Goal: Information Seeking & Learning: Learn about a topic

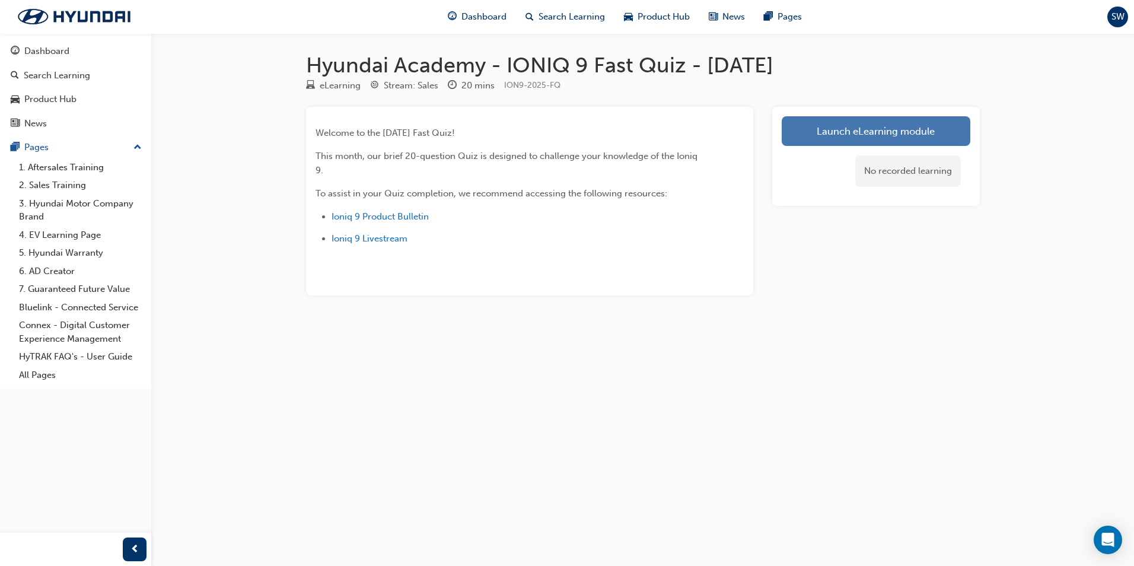
click at [837, 134] on link "Launch eLearning module" at bounding box center [876, 131] width 189 height 30
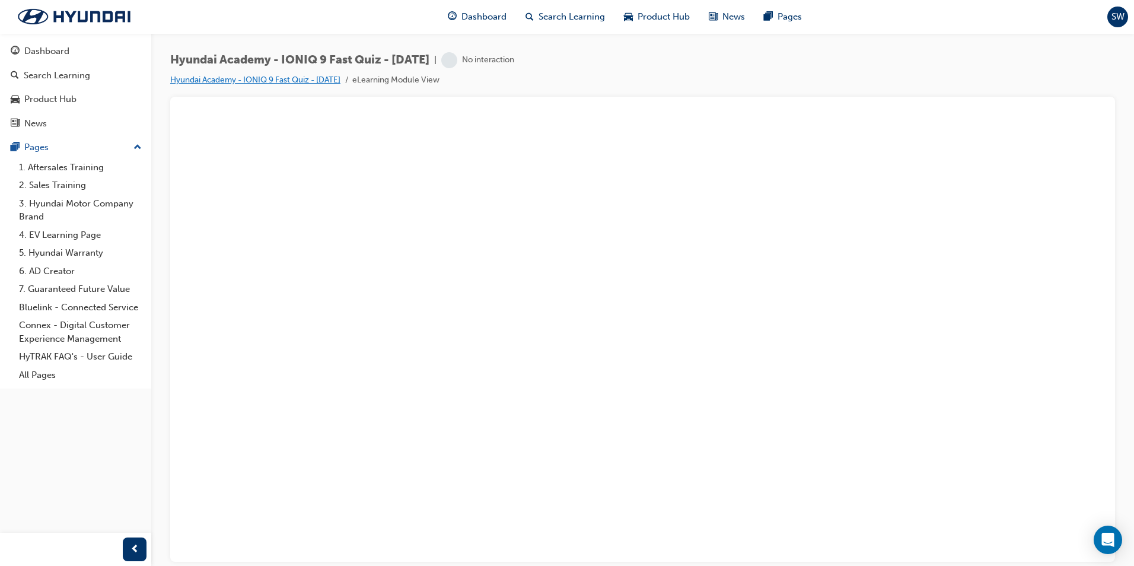
click at [340, 81] on link "Hyundai Academy - IONIQ 9 Fast Quiz - [DATE]" at bounding box center [255, 80] width 170 height 10
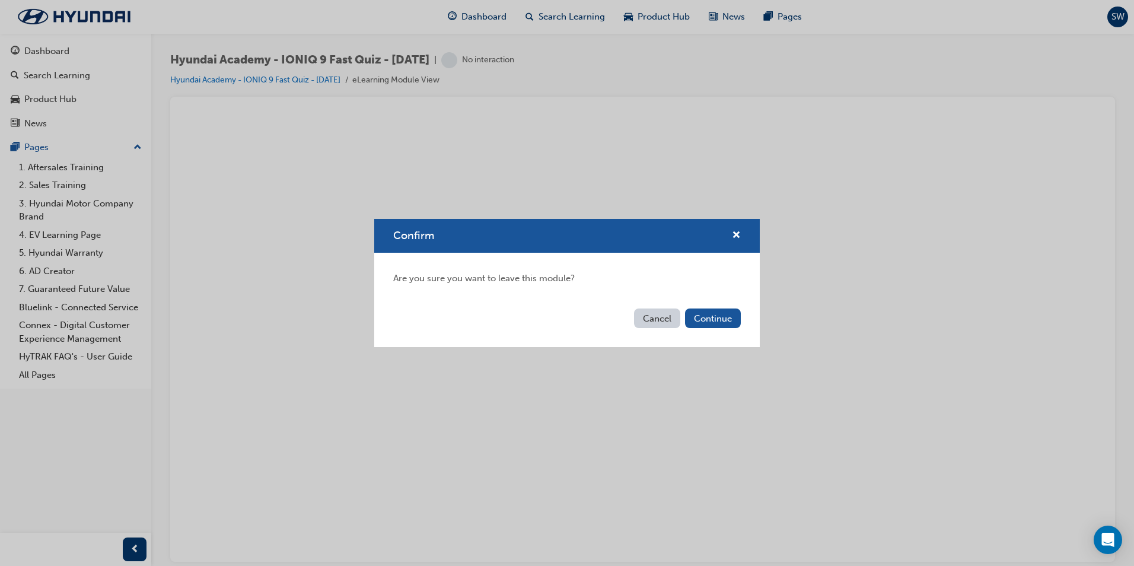
click at [667, 323] on button "Cancel" at bounding box center [657, 318] width 46 height 20
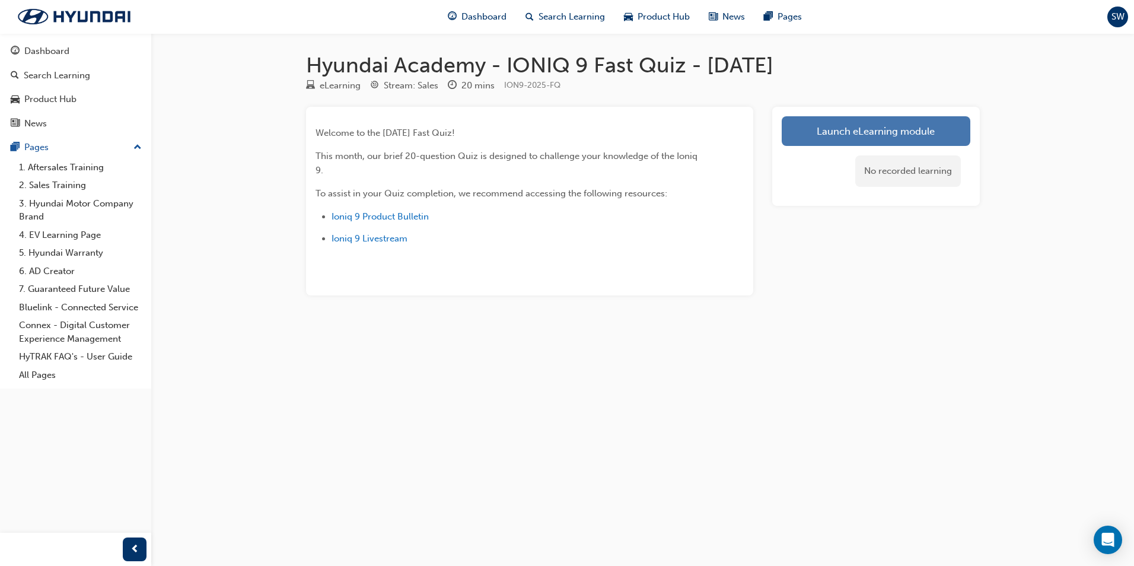
click at [878, 136] on link "Launch eLearning module" at bounding box center [876, 131] width 189 height 30
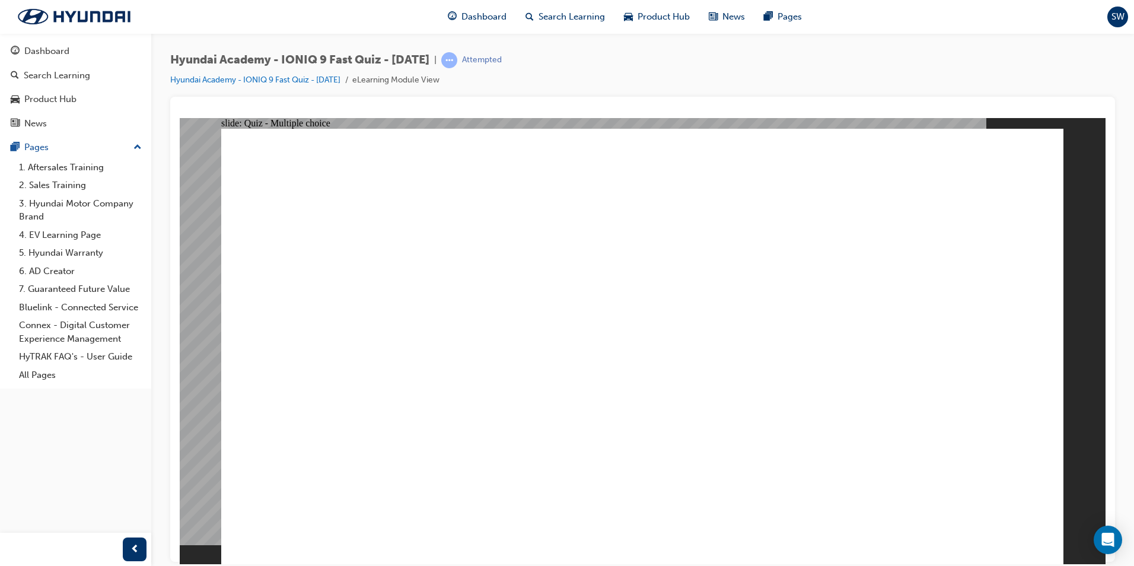
radio input "true"
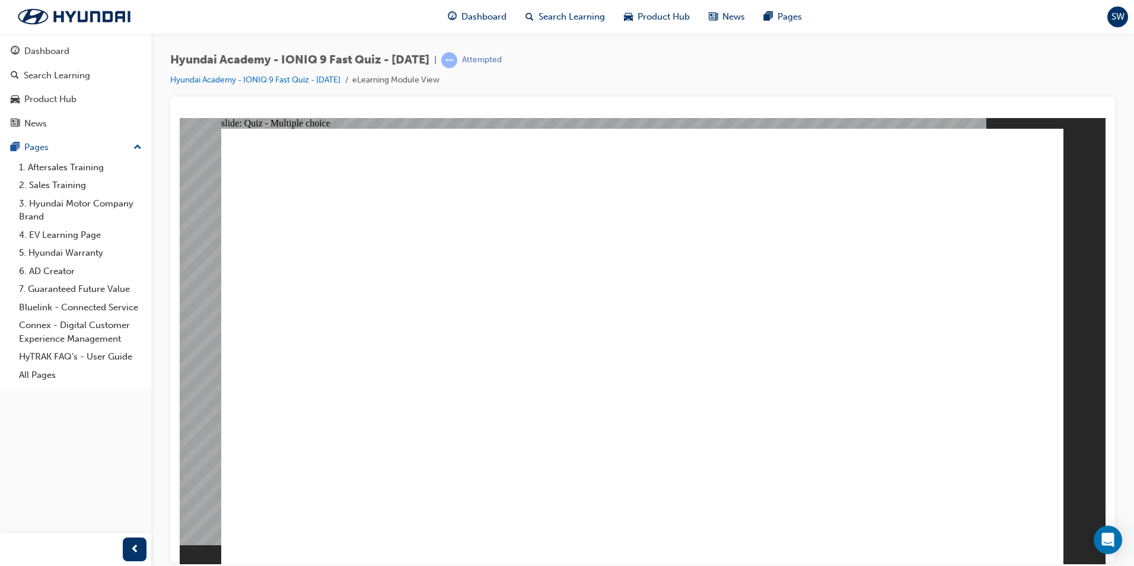
radio input "true"
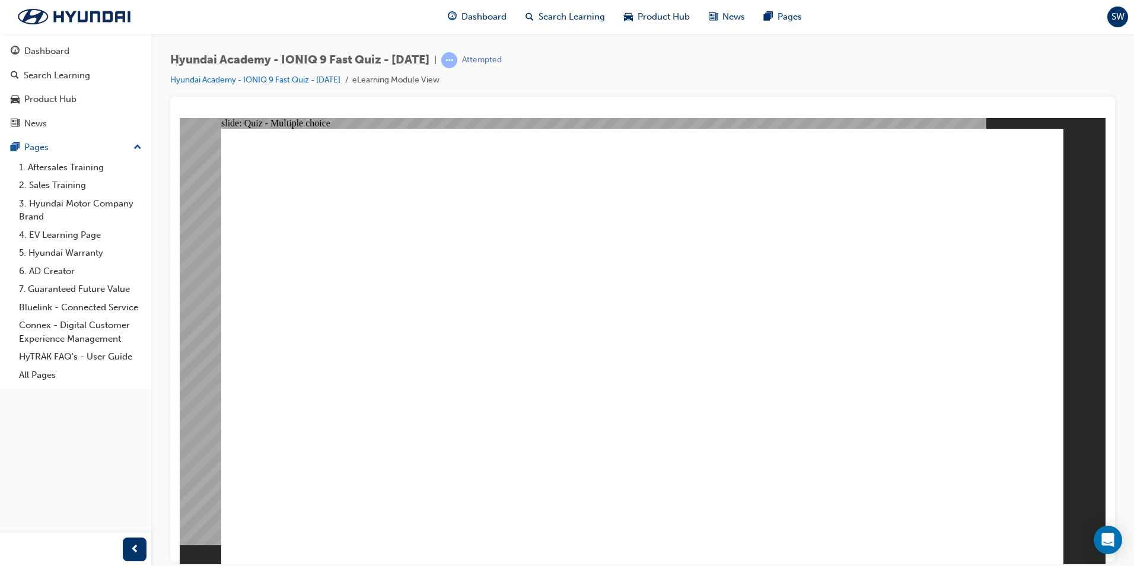
radio input "true"
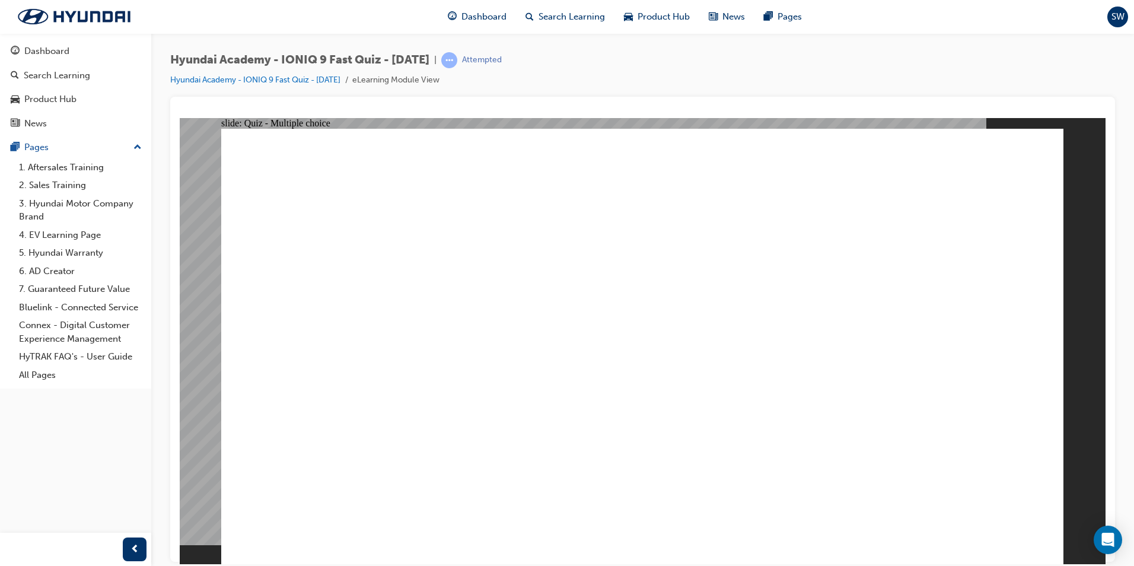
radio input "true"
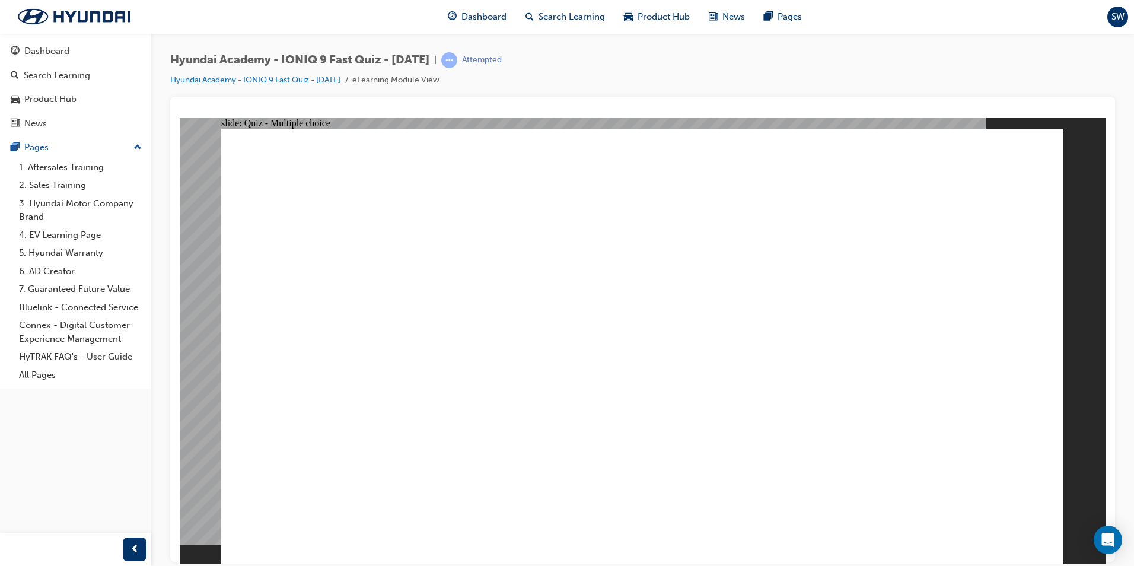
radio input "true"
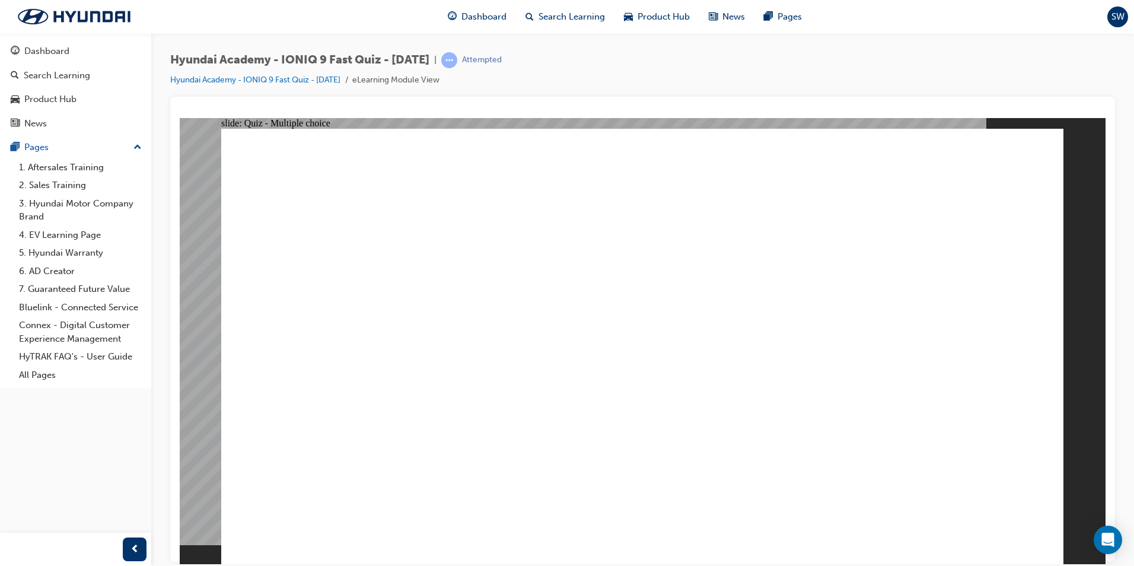
checkbox input "true"
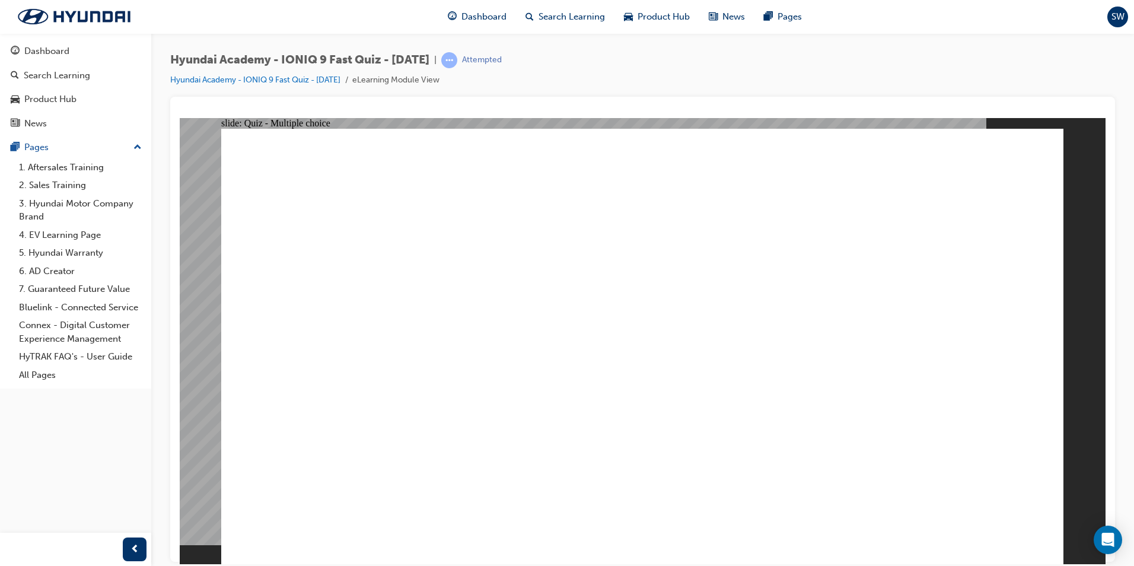
checkbox input "true"
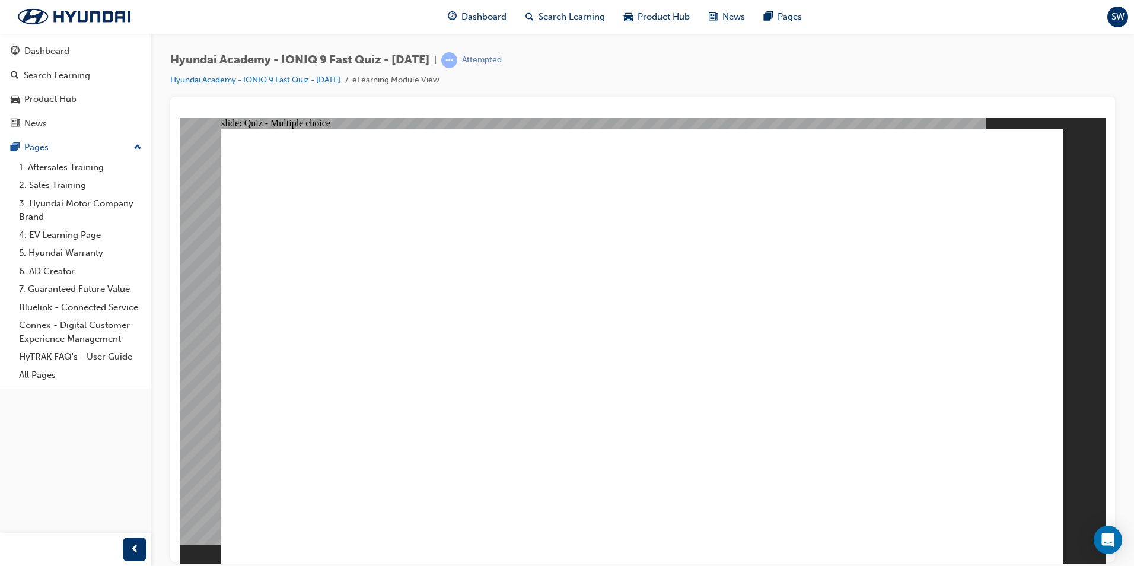
radio input "true"
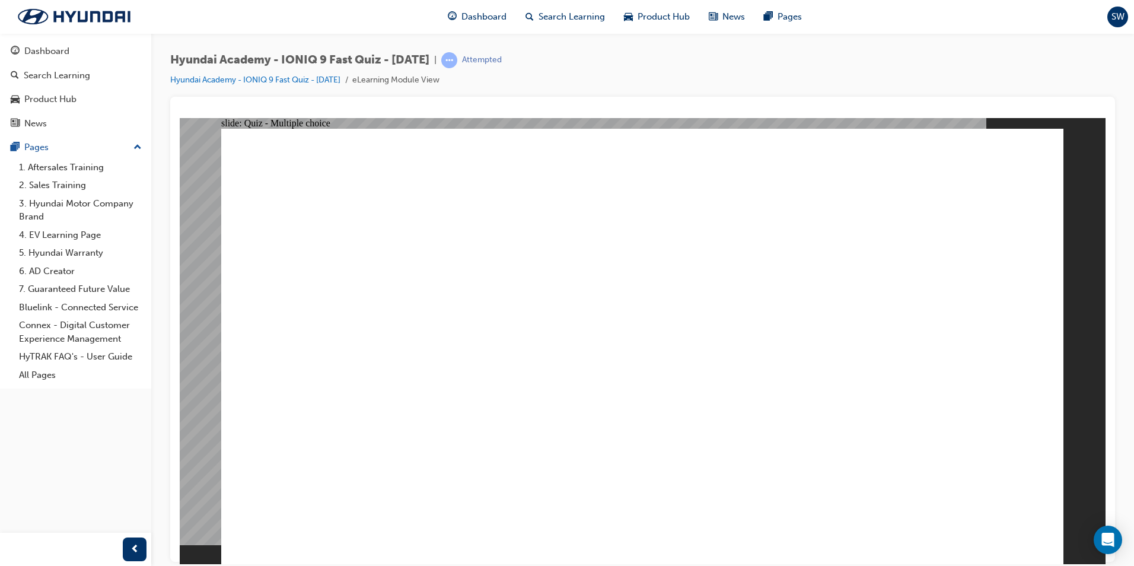
radio input "true"
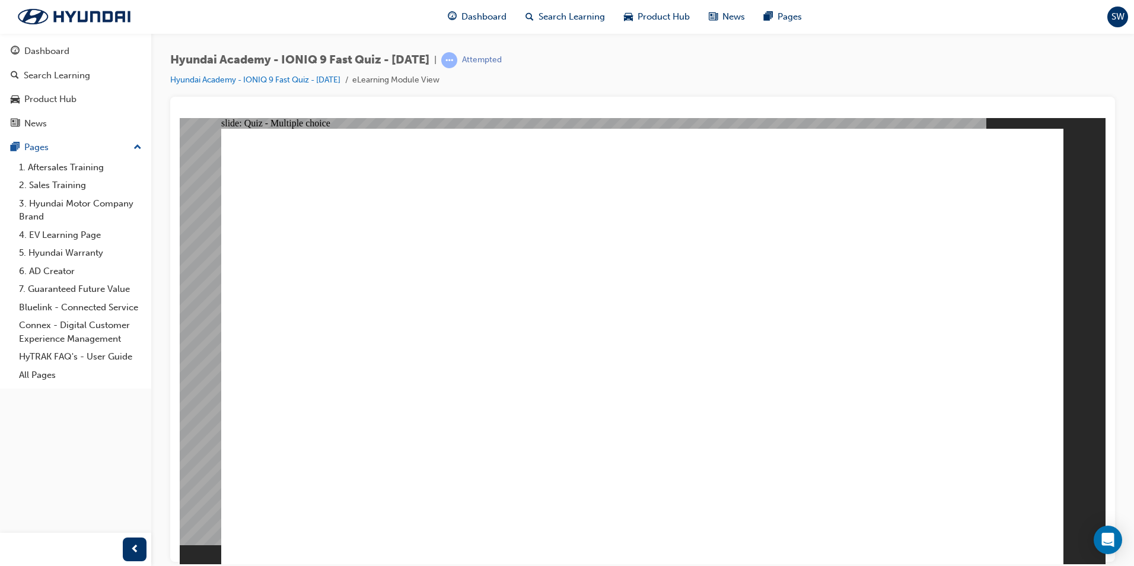
checkbox input "true"
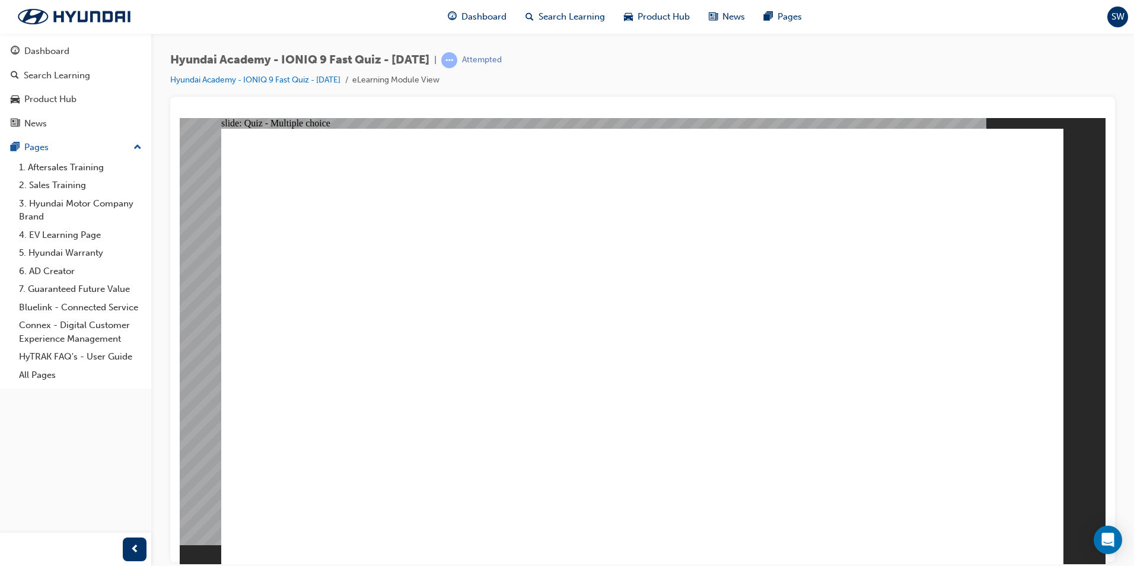
checkbox input "true"
radio input "true"
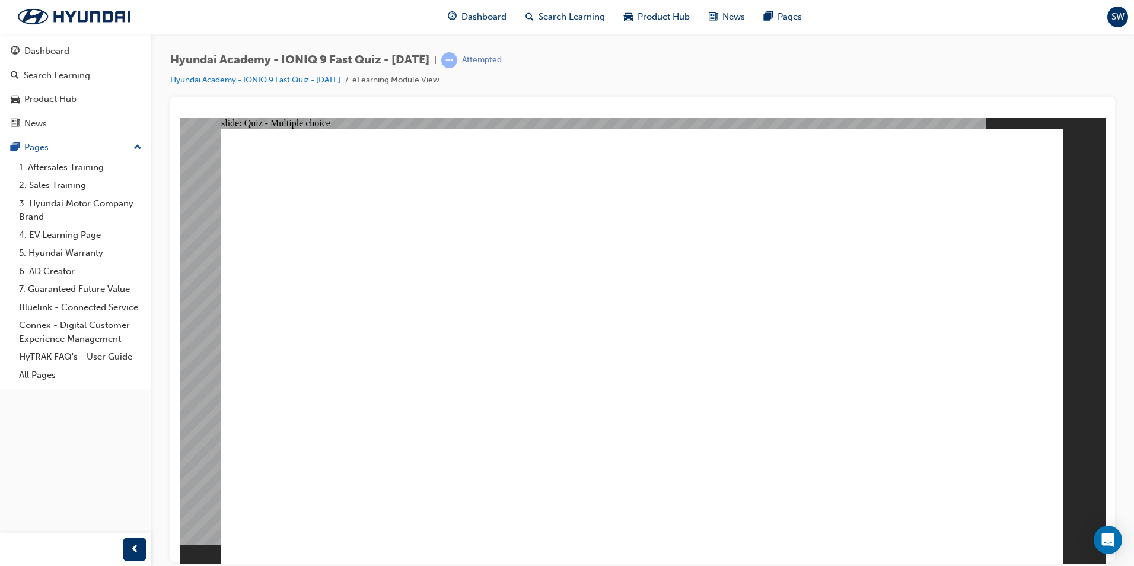
radio input "true"
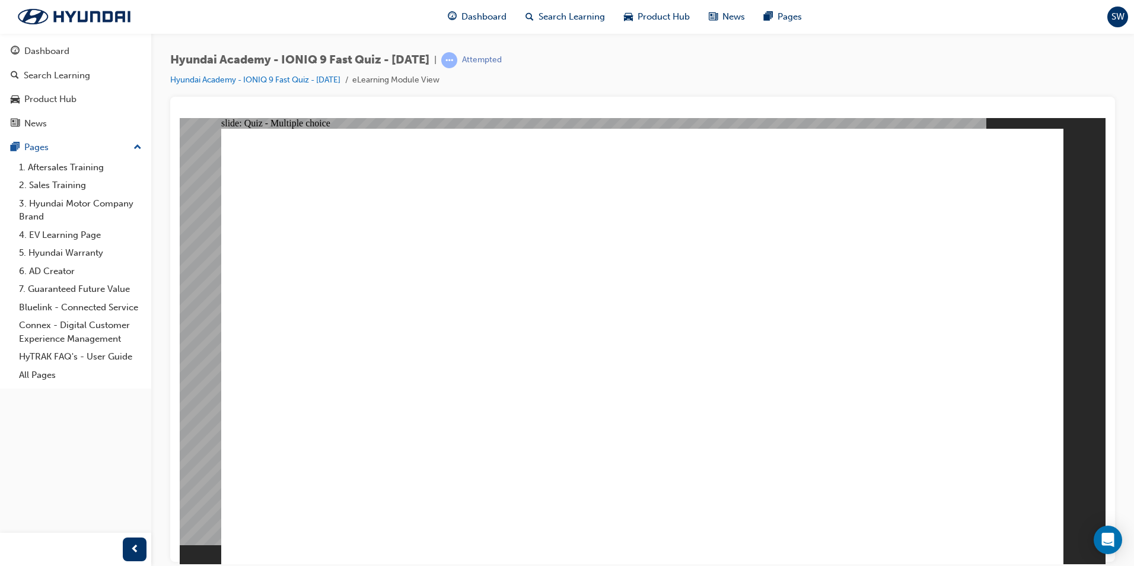
radio input "true"
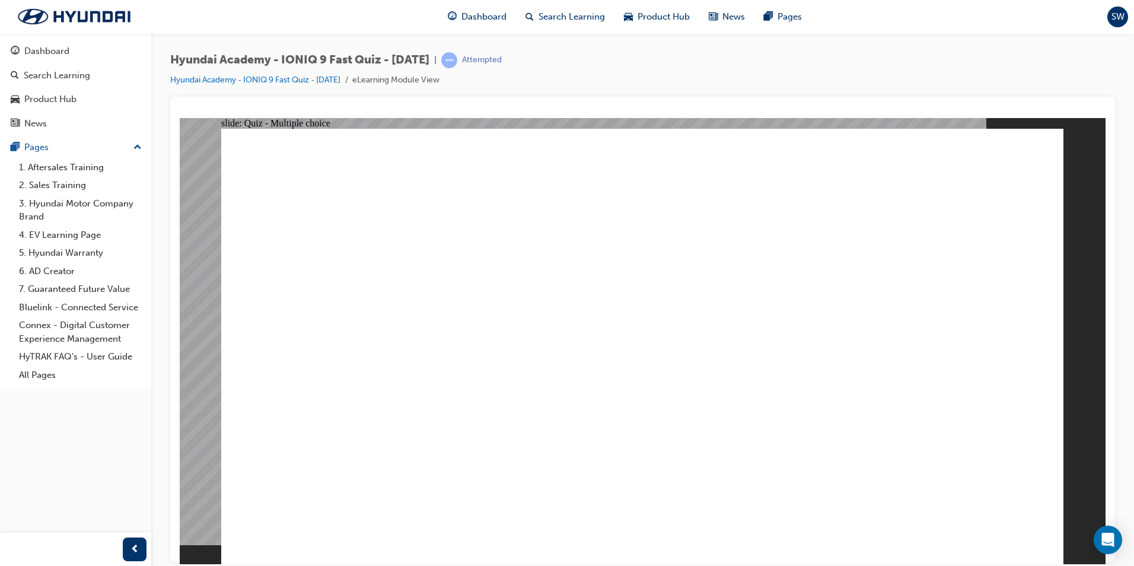
radio input "true"
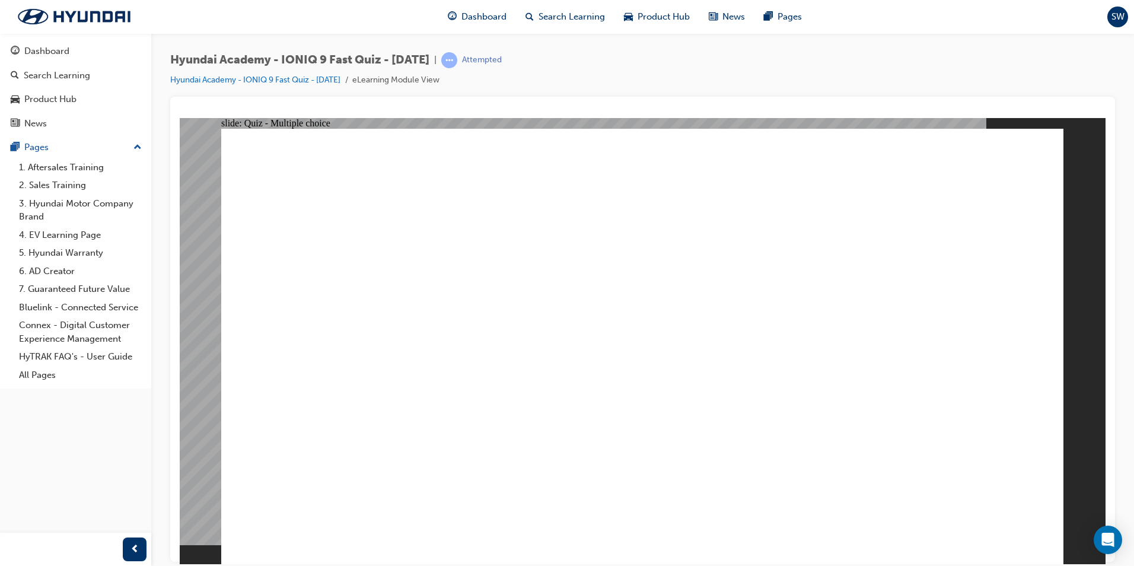
radio input "true"
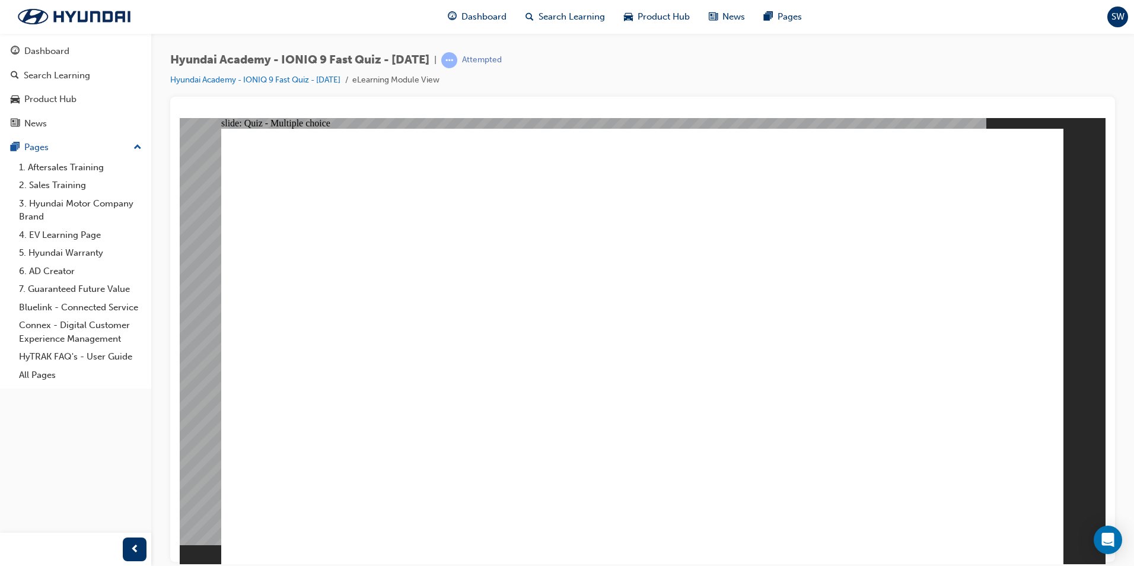
radio input "true"
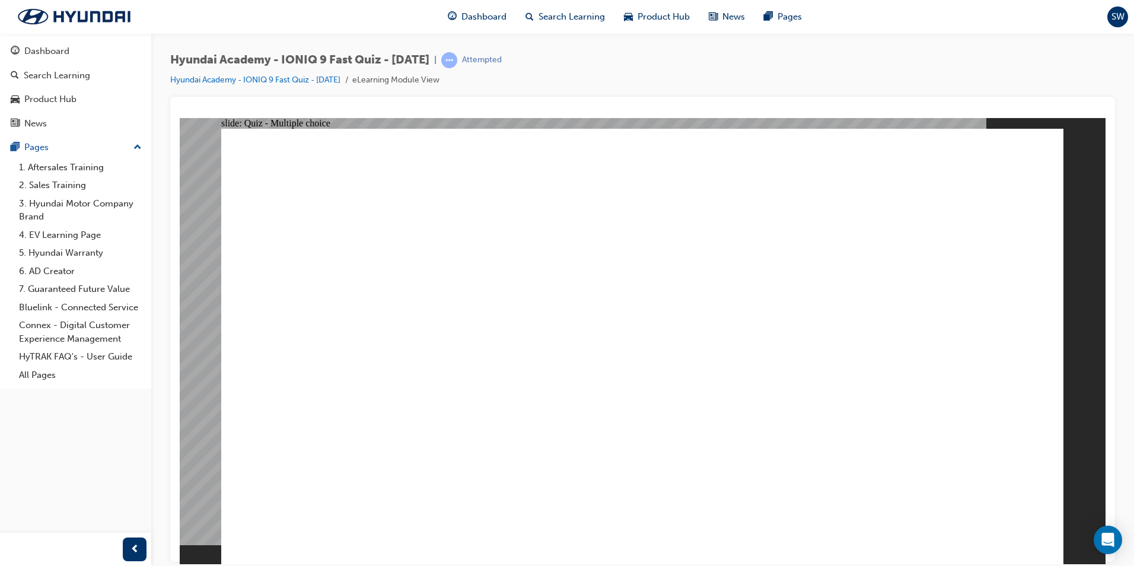
radio input "true"
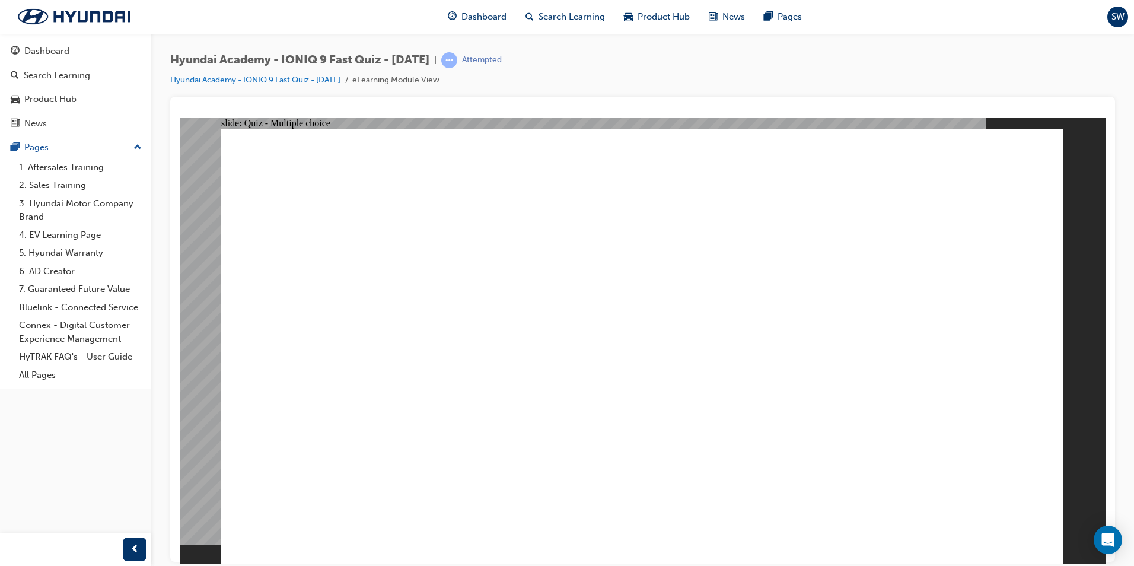
radio input "true"
